Goal: Navigation & Orientation: Find specific page/section

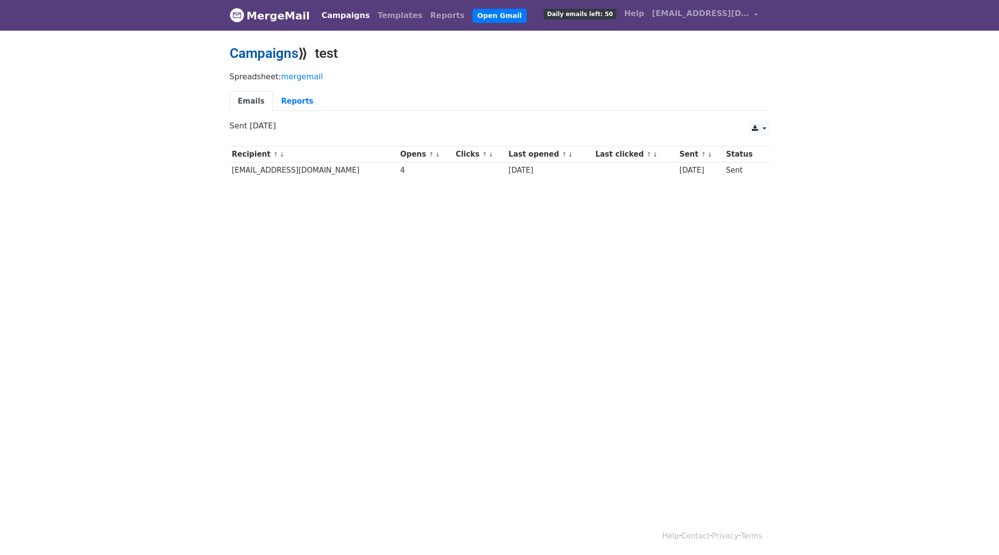
click at [281, 55] on link "Campaigns" at bounding box center [264, 53] width 69 height 16
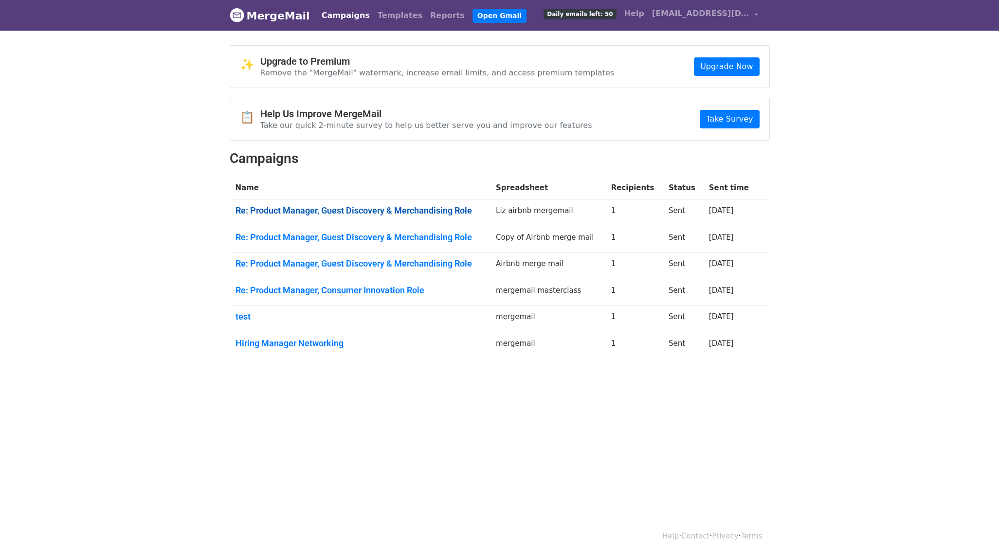
click at [369, 209] on link "Re: Product Manager, Guest Discovery & Merchandising Role" at bounding box center [360, 210] width 249 height 11
click at [429, 235] on link "Re: Product Manager, Guest Discovery & Merchandising Role" at bounding box center [360, 237] width 249 height 11
click at [404, 264] on link "Re: Product Manager, Guest Discovery & Merchandising Role" at bounding box center [360, 263] width 249 height 11
